Goal: Task Accomplishment & Management: Manage account settings

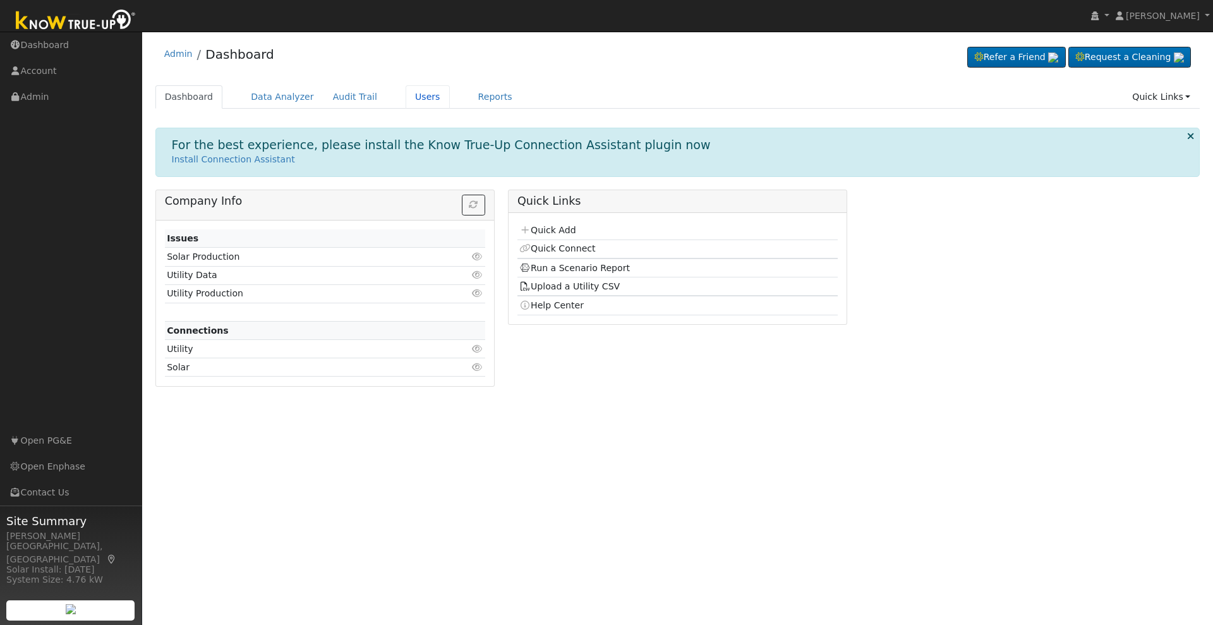
click at [414, 93] on link "Users" at bounding box center [428, 96] width 44 height 23
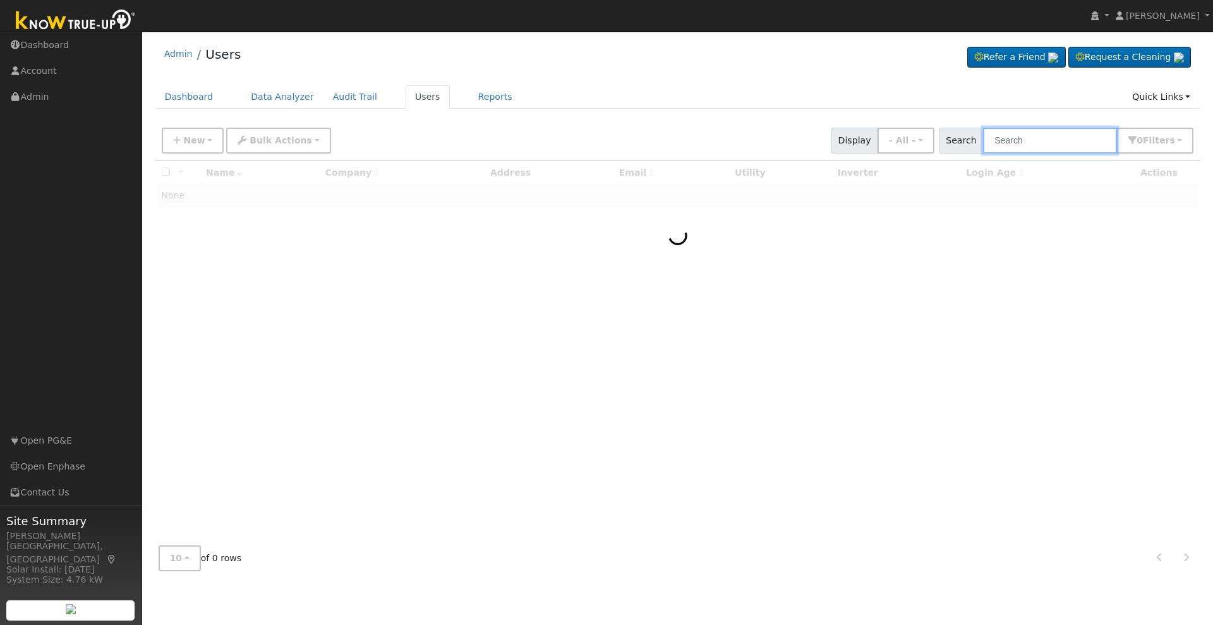
click at [1034, 136] on input "text" at bounding box center [1050, 141] width 134 height 26
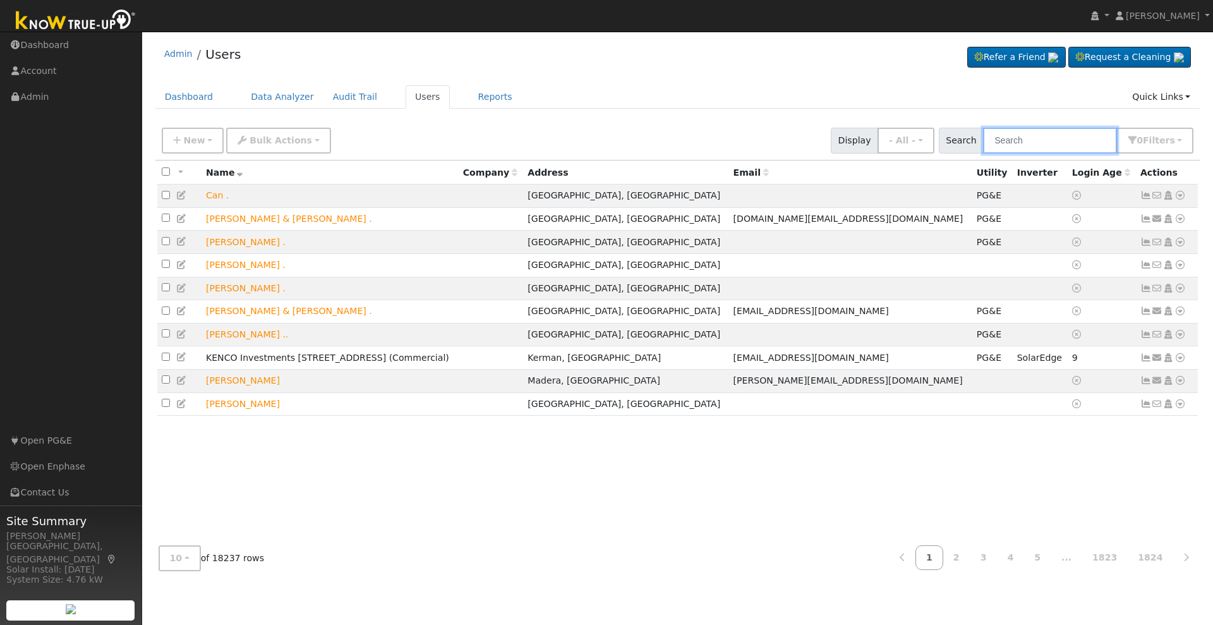
paste input "[PERSON_NAME]"
type input "[PERSON_NAME]"
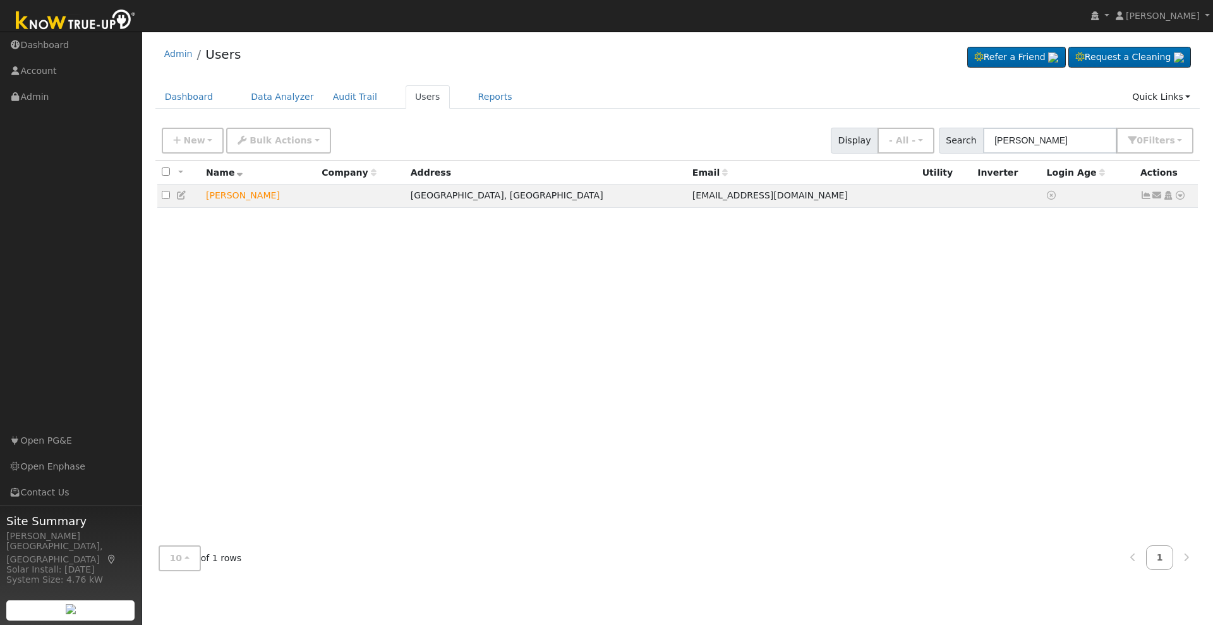
click at [1169, 199] on icon at bounding box center [1167, 195] width 11 height 9
